Goal: Use online tool/utility: Utilize a website feature to perform a specific function

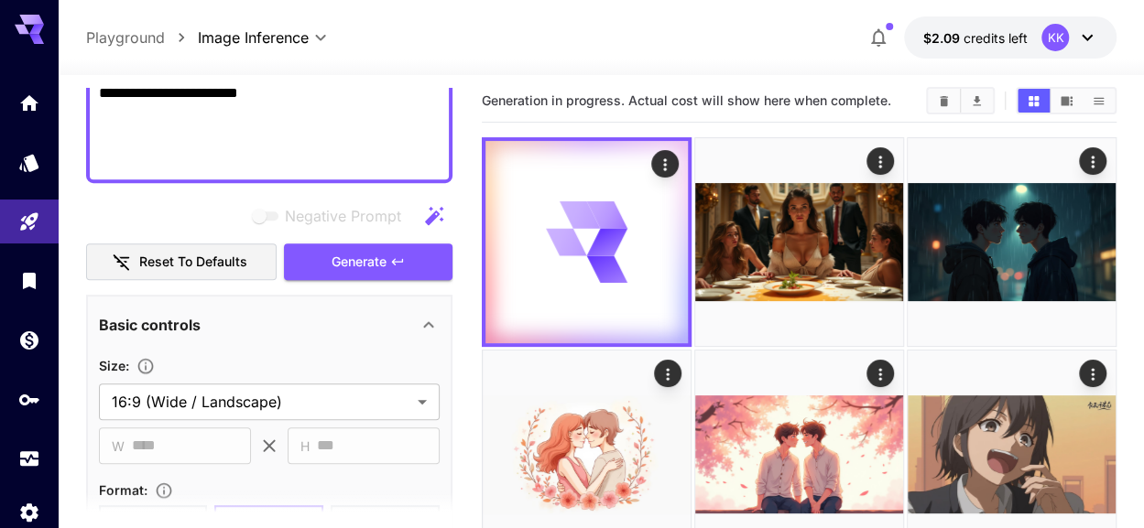
paste textarea
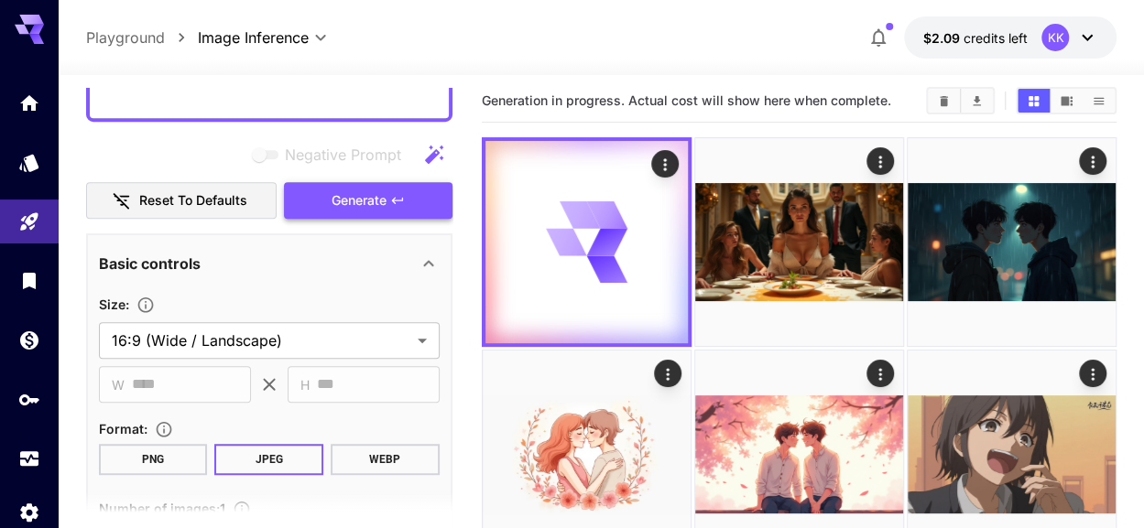
click at [390, 209] on button "Generate" at bounding box center [368, 201] width 168 height 38
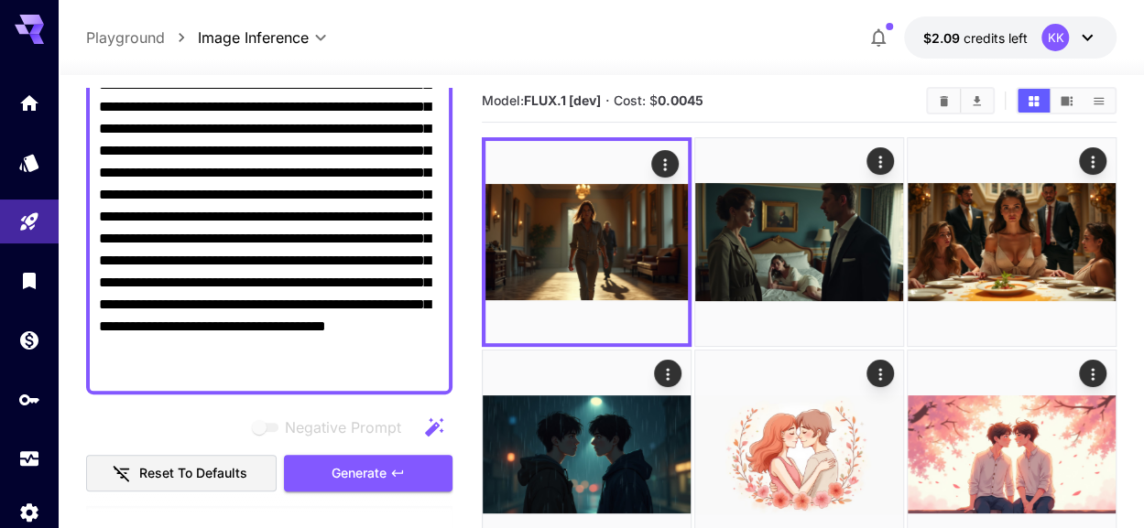
scroll to position [201, 0]
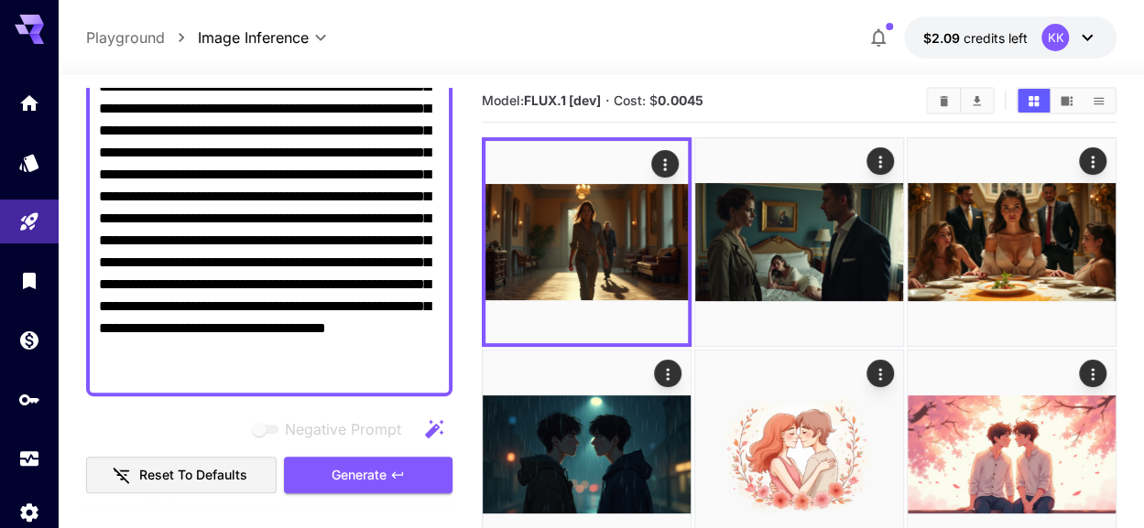
click at [264, 140] on textarea "**********" at bounding box center [269, 219] width 341 height 330
paste textarea
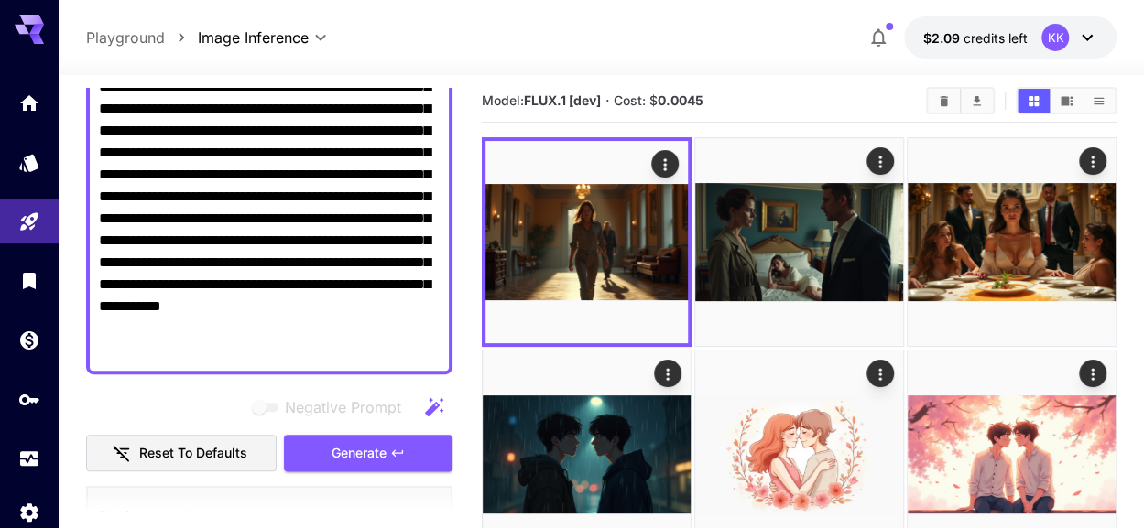
click at [367, 457] on span "Generate" at bounding box center [358, 453] width 55 height 23
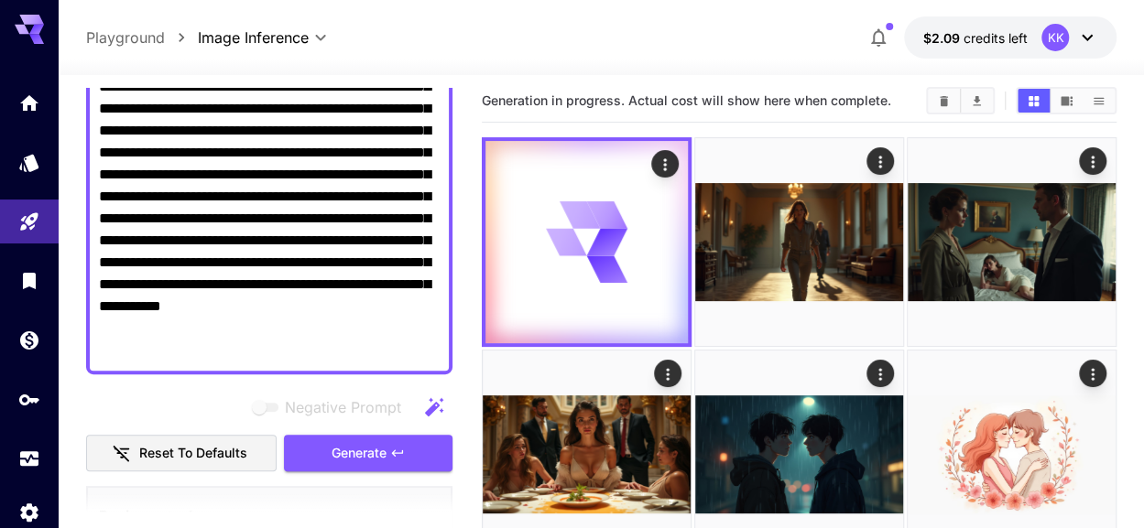
click at [169, 219] on textarea "**********" at bounding box center [269, 208] width 341 height 308
paste textarea
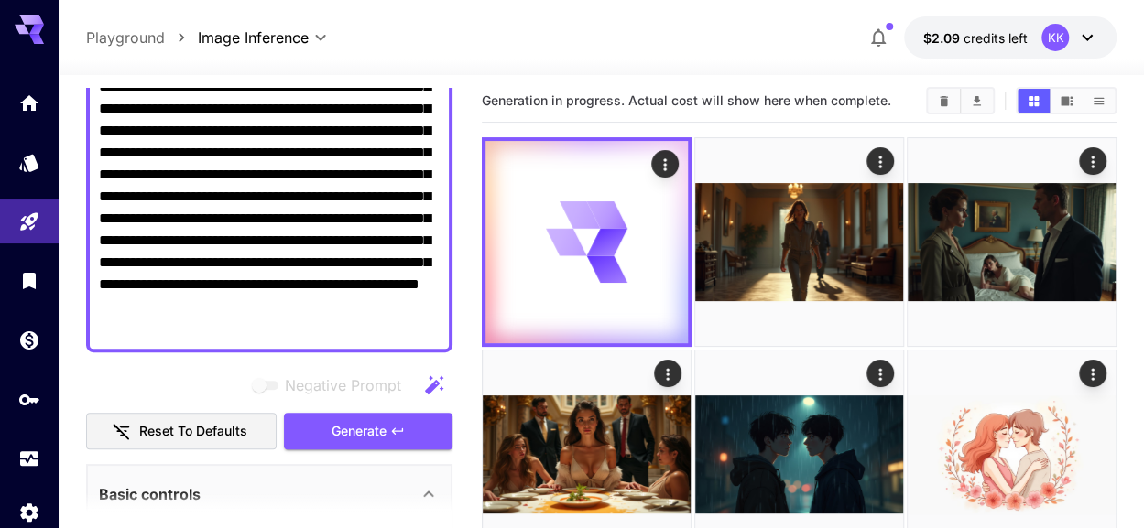
click at [381, 413] on button "Generate" at bounding box center [368, 432] width 168 height 38
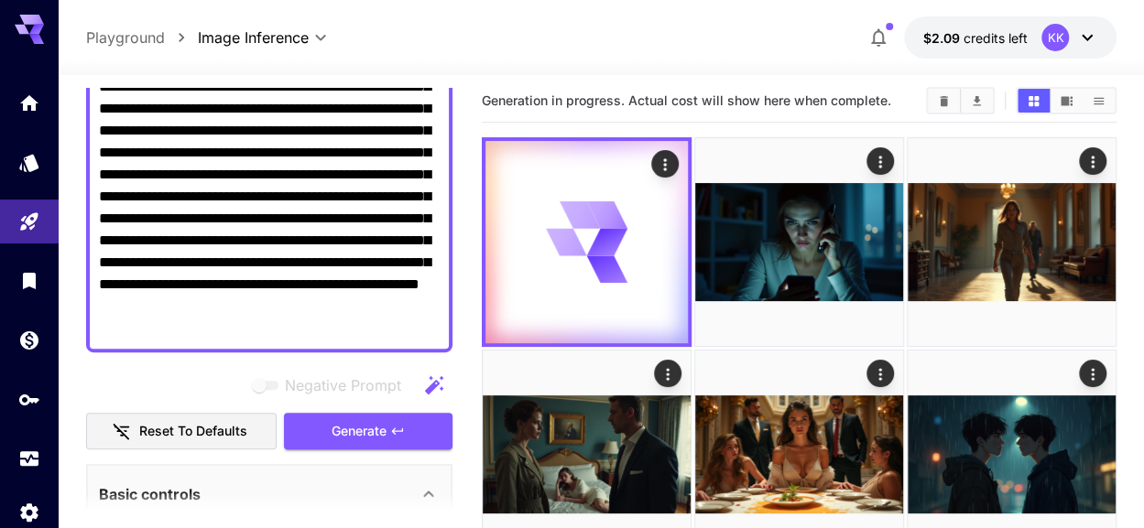
click at [303, 201] on textarea "**********" at bounding box center [269, 197] width 341 height 286
paste textarea "**********"
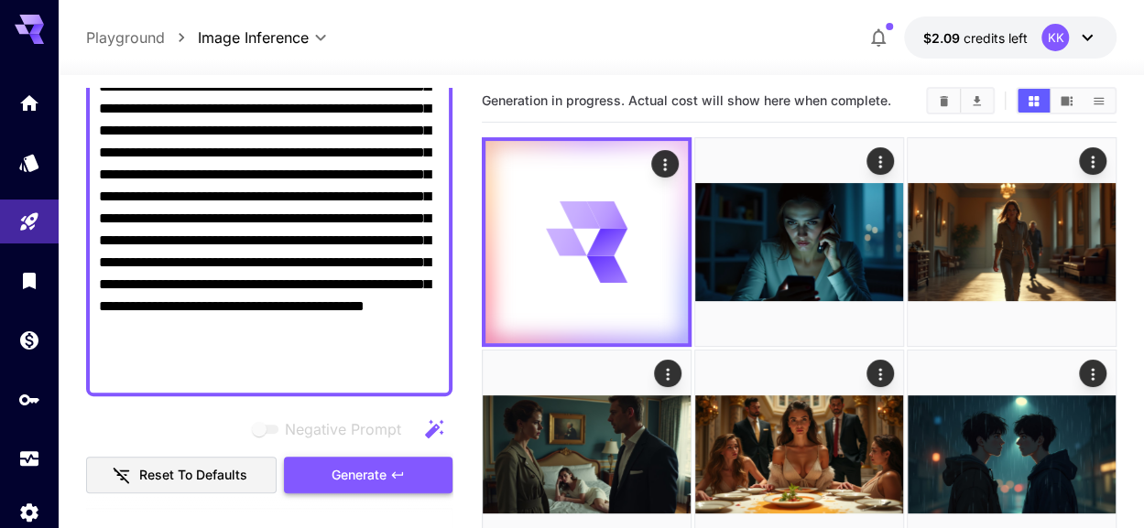
type textarea "**********"
click at [372, 481] on span "Generate" at bounding box center [358, 475] width 55 height 23
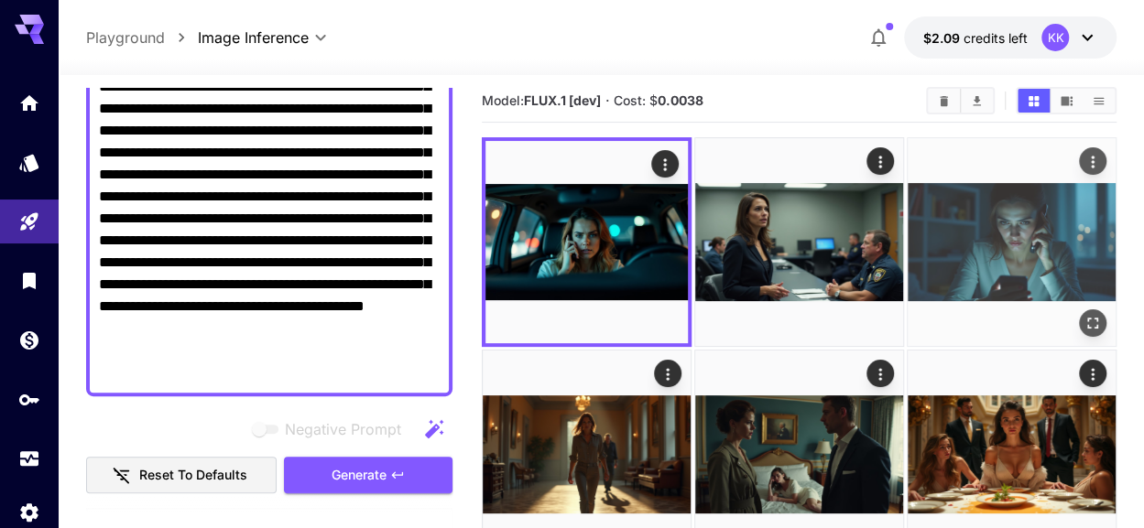
scroll to position [102, 0]
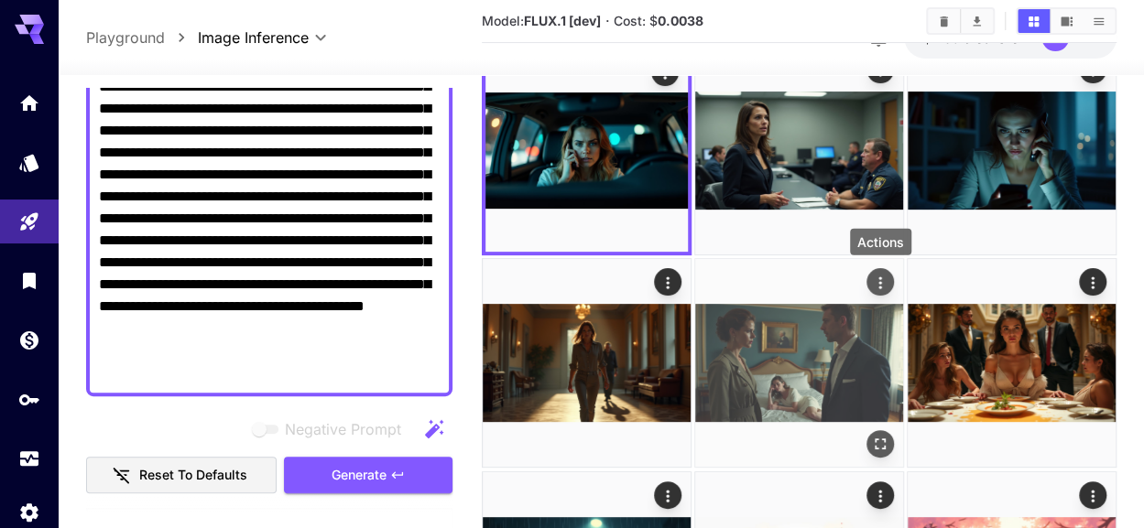
click at [880, 278] on icon "Actions" at bounding box center [879, 283] width 3 height 12
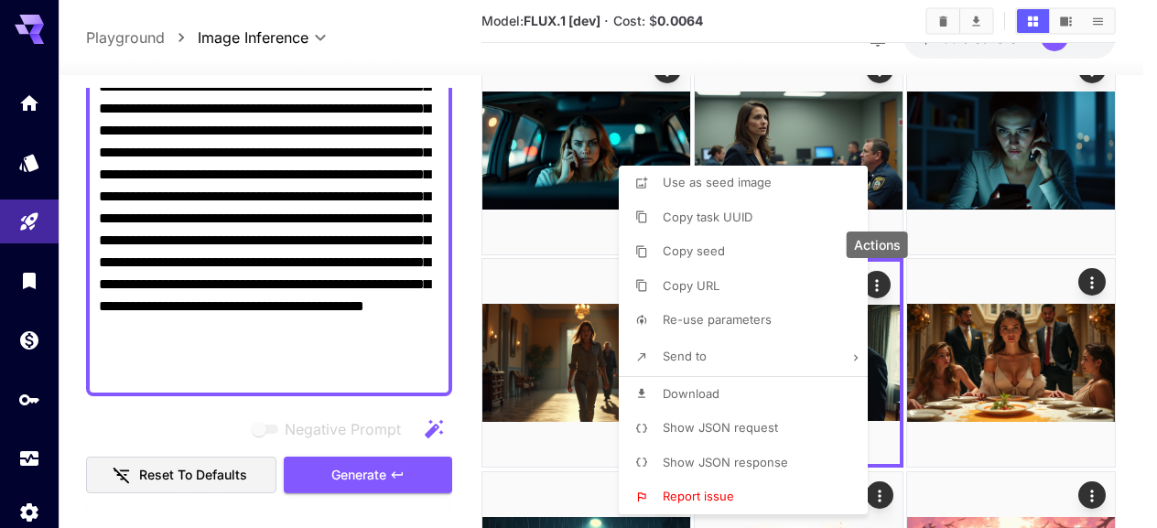
click at [723, 395] on li "Download" at bounding box center [749, 394] width 260 height 35
click at [472, 243] on div at bounding box center [578, 264] width 1157 height 528
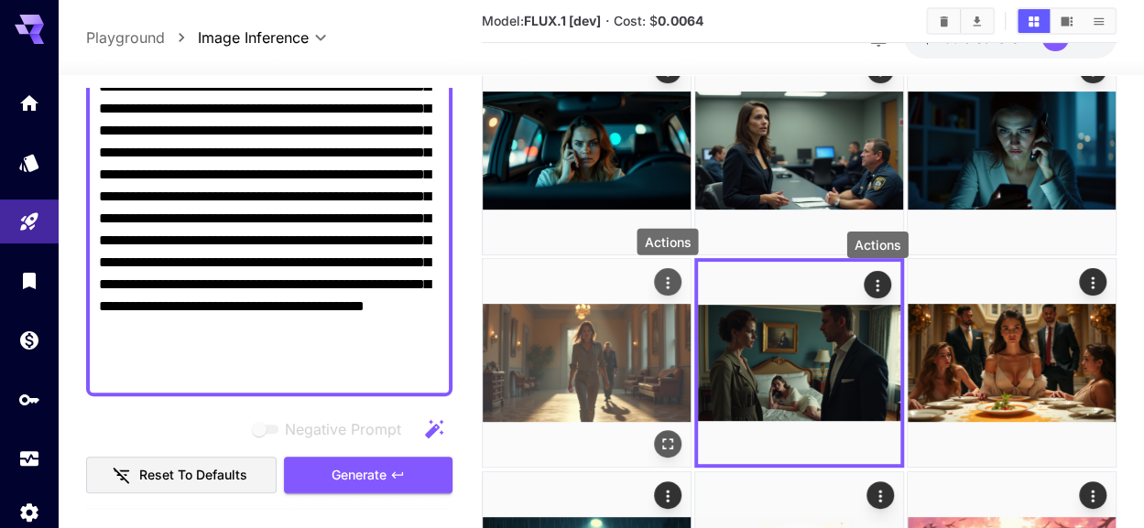
click at [673, 288] on icon "Actions" at bounding box center [667, 283] width 18 height 18
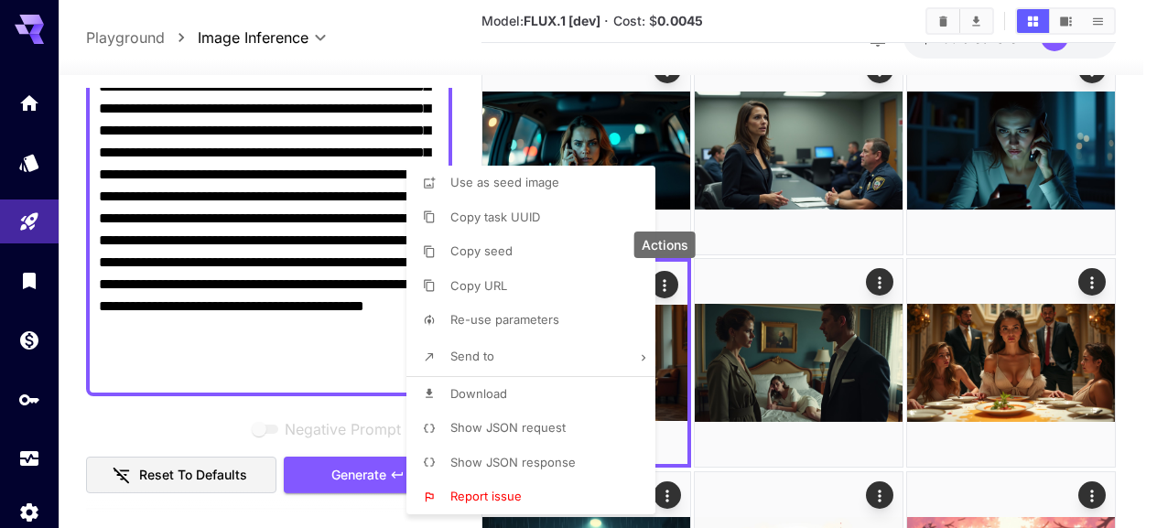
click at [584, 386] on li "Download" at bounding box center [537, 394] width 260 height 35
click at [1141, 134] on div at bounding box center [578, 264] width 1157 height 528
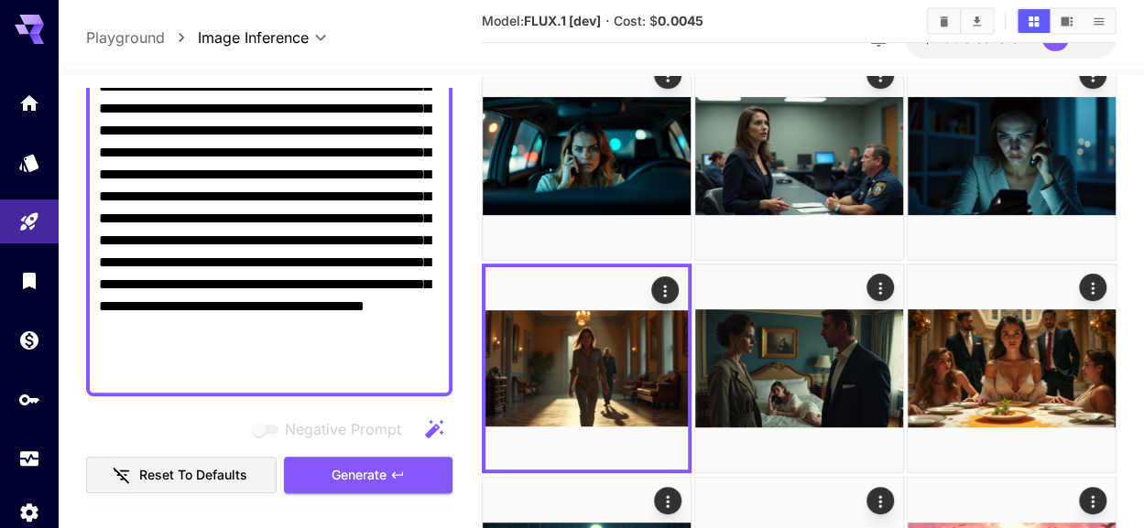
scroll to position [10, 0]
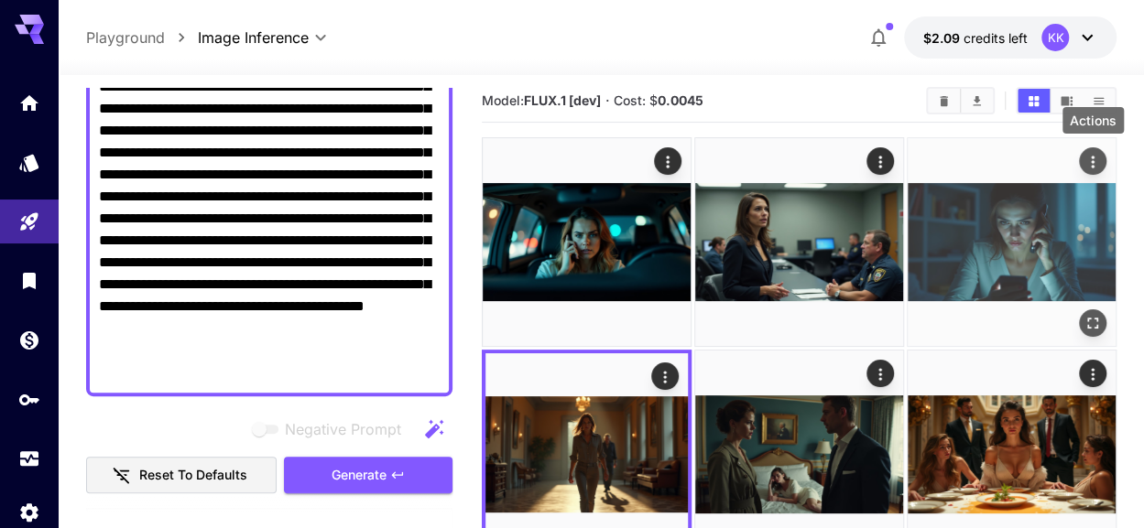
click at [1102, 163] on button "Actions" at bounding box center [1092, 160] width 27 height 27
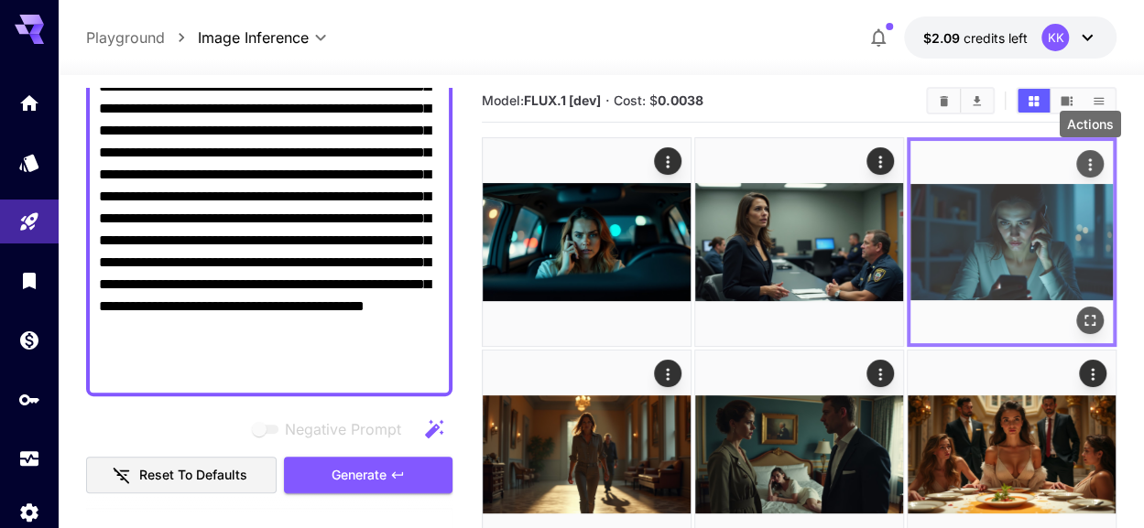
click at [1092, 169] on icon "Actions" at bounding box center [1089, 165] width 18 height 18
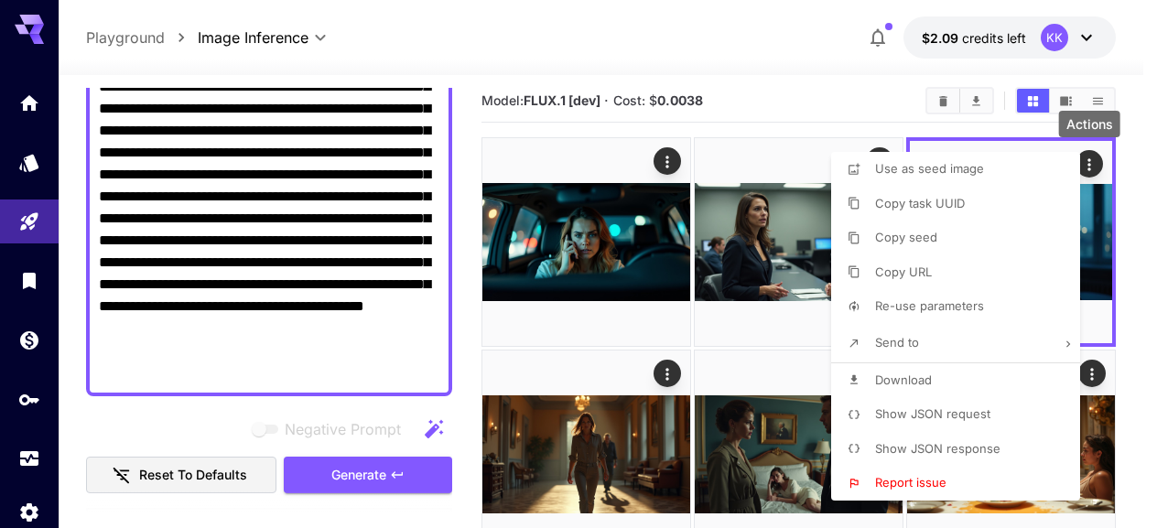
click at [916, 393] on li "Download" at bounding box center [961, 381] width 260 height 35
drag, startPoint x: 890, startPoint y: 109, endPoint x: 883, endPoint y: 118, distance: 11.7
click at [890, 109] on div at bounding box center [578, 264] width 1157 height 528
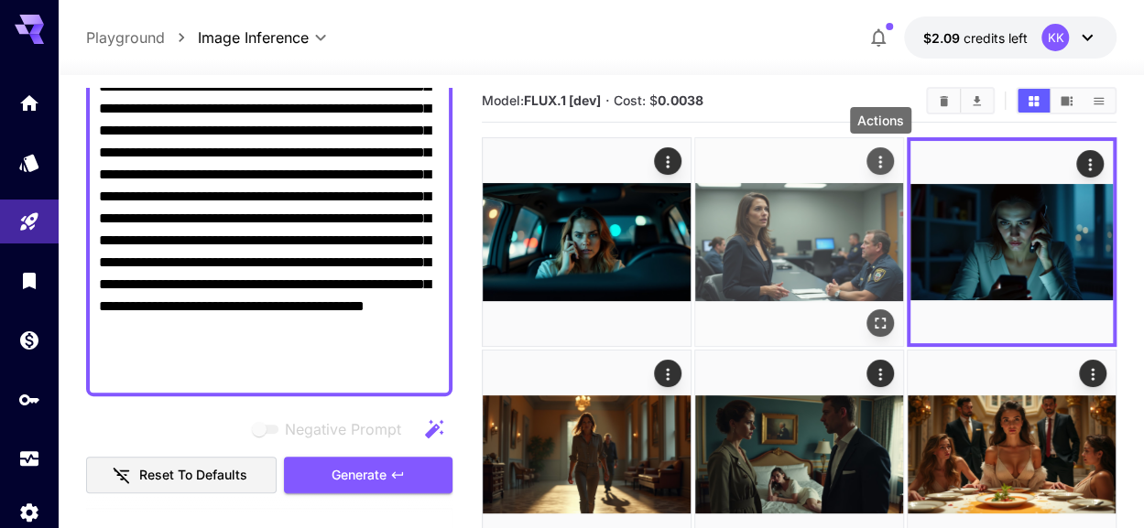
click at [877, 157] on icon "Actions" at bounding box center [880, 162] width 18 height 18
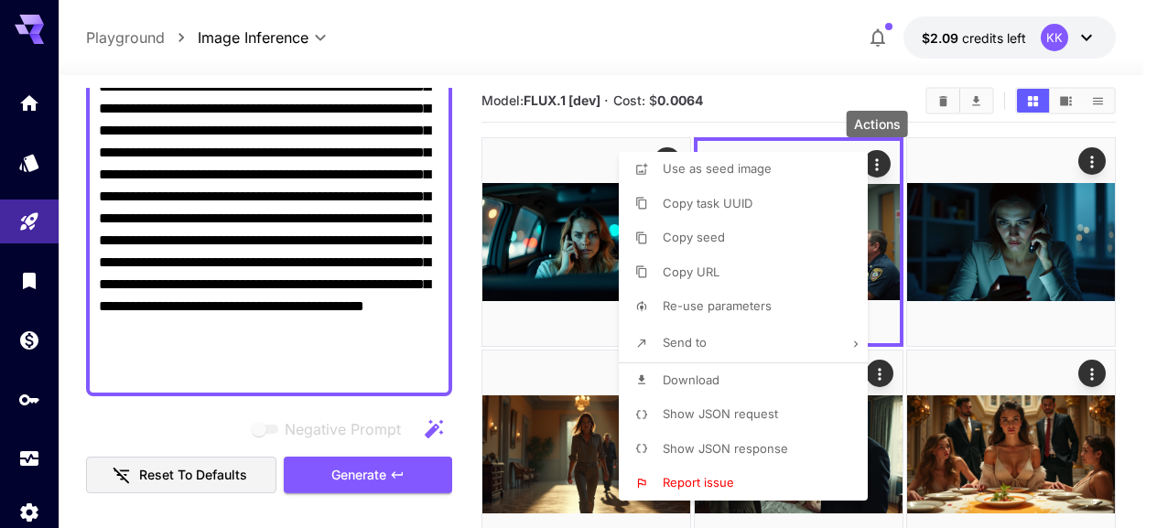
click at [764, 384] on li "Download" at bounding box center [749, 381] width 260 height 35
click at [683, 113] on div at bounding box center [578, 264] width 1157 height 528
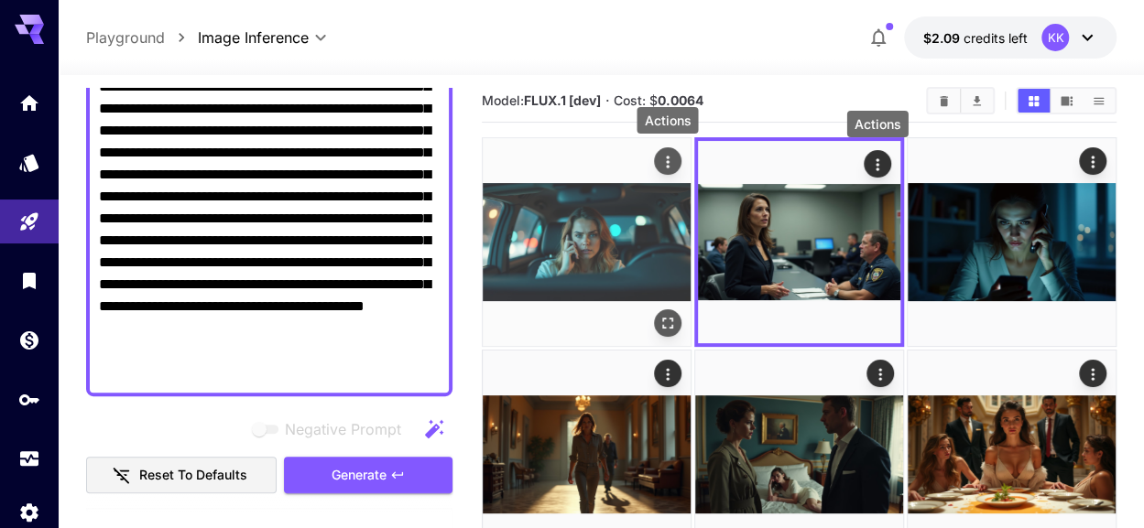
click at [667, 160] on icon "Actions" at bounding box center [667, 162] width 3 height 12
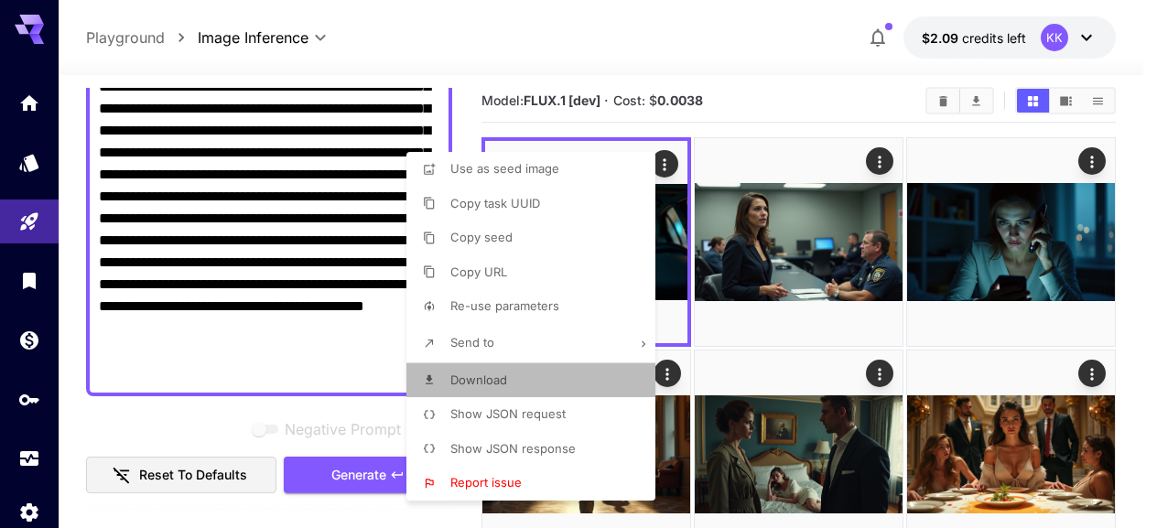
click at [597, 364] on li "Download" at bounding box center [537, 381] width 260 height 35
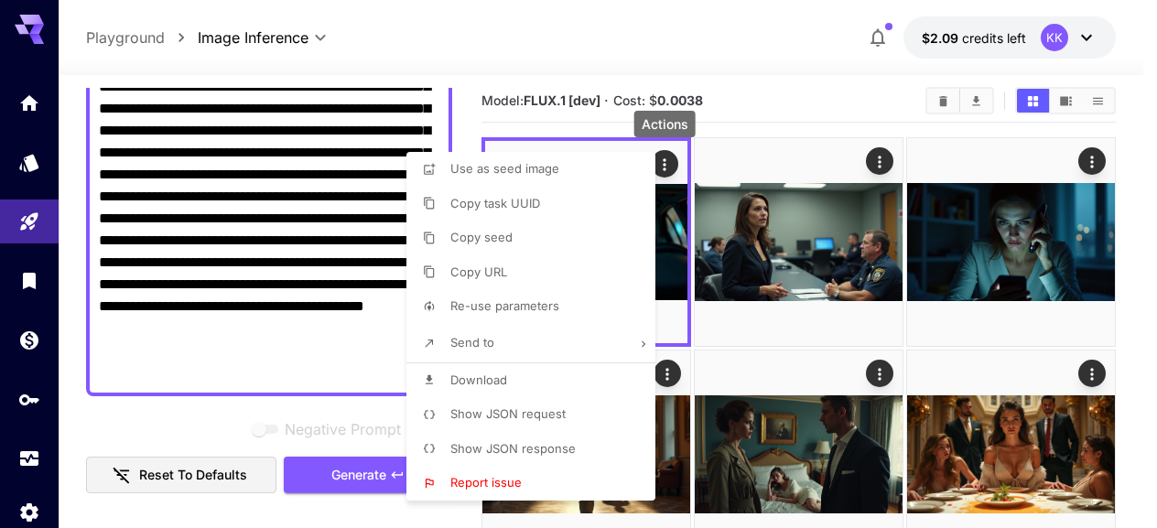
click at [842, 89] on div at bounding box center [578, 264] width 1157 height 528
